Goal: Transaction & Acquisition: Purchase product/service

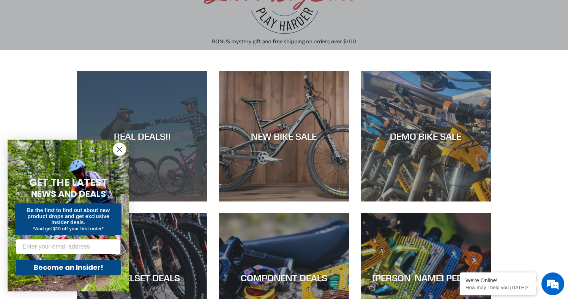
scroll to position [102, 0]
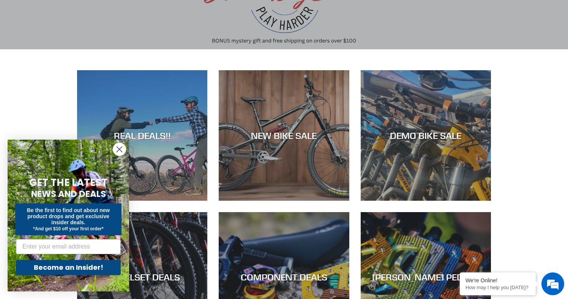
click at [117, 148] on circle "Close dialog" at bounding box center [119, 149] width 13 height 13
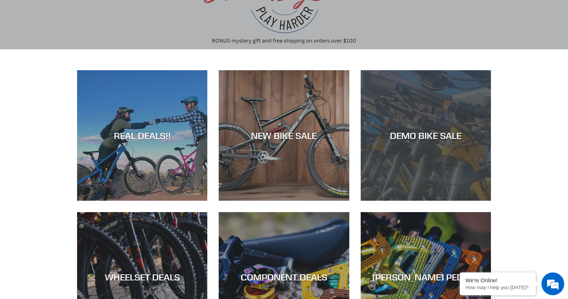
click at [429, 201] on div "DEMO BIKE SALE" at bounding box center [426, 201] width 130 height 0
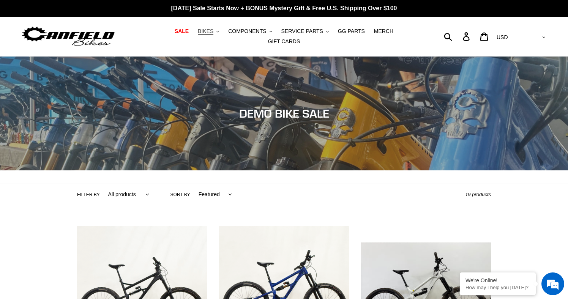
click at [198, 34] on span "BIKES" at bounding box center [206, 31] width 16 height 6
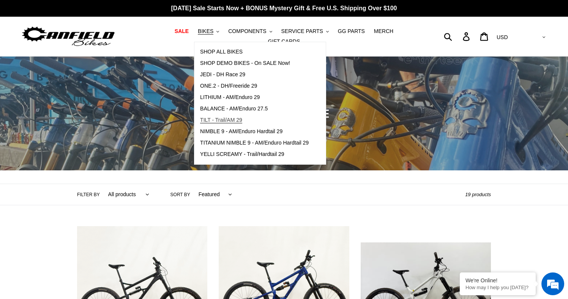
click at [214, 123] on span "TILT - Trail/AM 29" at bounding box center [221, 120] width 42 height 6
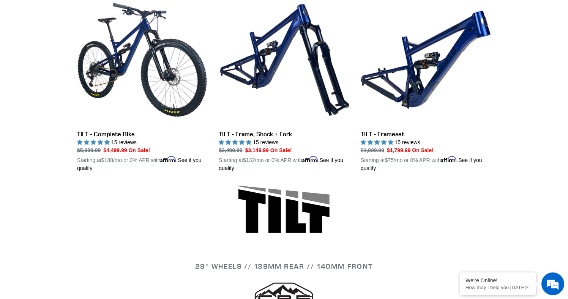
scroll to position [236, 0]
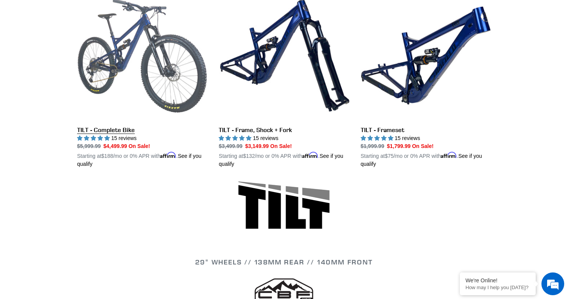
click at [163, 93] on link "TILT - Complete Bike" at bounding box center [142, 80] width 130 height 178
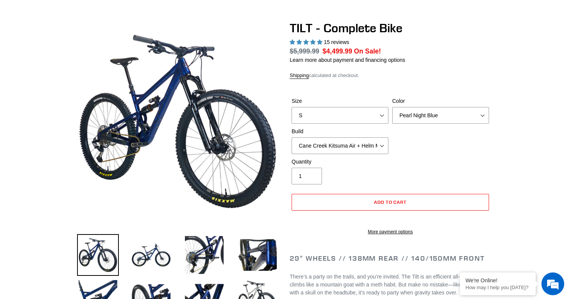
select select "highest-rating"
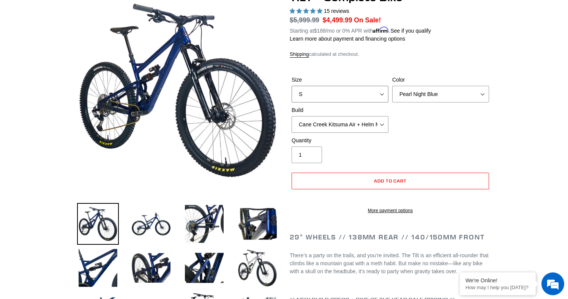
select select "M"
select select "Pearl Night Blue"
click at [360, 107] on label "Build" at bounding box center [340, 110] width 97 height 8
click at [360, 116] on select "Cane Creek Kitsuma Air + Helm MKII 140 + SRAM GX Cane Creek Kitsuma Air + Helm …" at bounding box center [340, 124] width 97 height 17
select select "Cane Creek Kitsuma Air + Helm MKII 140 + SRAM XO1"
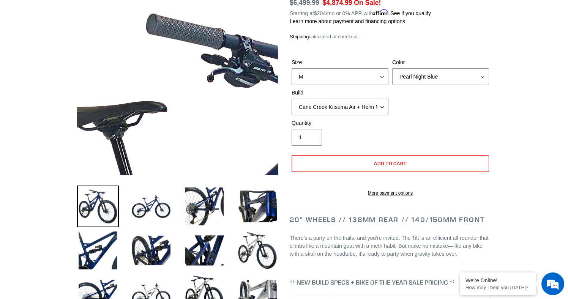
scroll to position [116, 0]
